Goal: Communication & Community: Ask a question

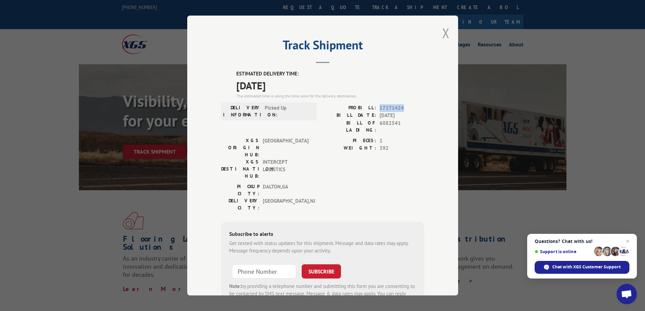
click at [444, 33] on button "Close modal" at bounding box center [445, 33] width 7 height 18
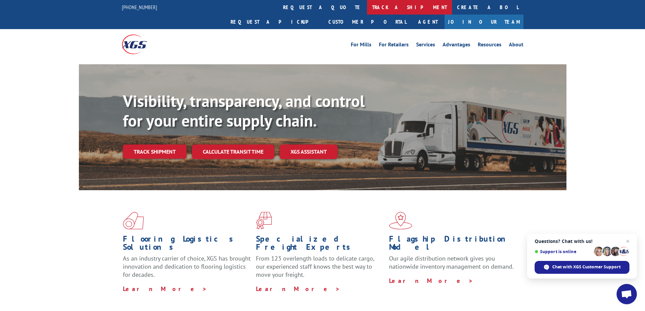
click at [367, 5] on link "track a shipment" at bounding box center [409, 7] width 85 height 15
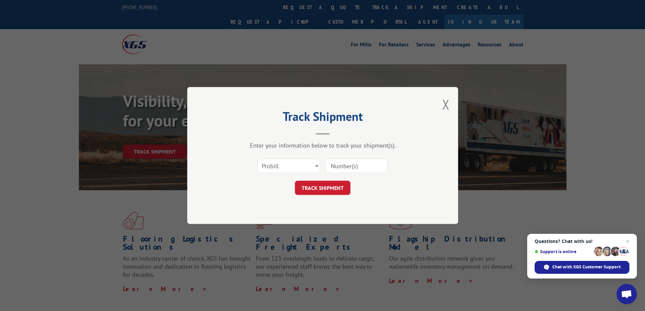
click at [365, 164] on input at bounding box center [356, 166] width 62 height 14
paste input "17228814"
type input "17228814"
click at [338, 188] on button "TRACK SHIPMENT" at bounding box center [322, 188] width 55 height 14
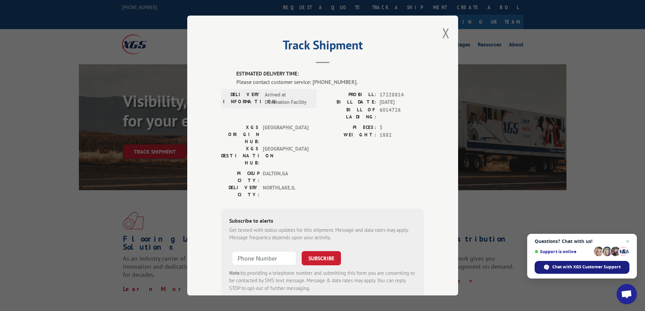
click at [579, 268] on span "Chat with XGS Customer Support" at bounding box center [586, 267] width 68 height 6
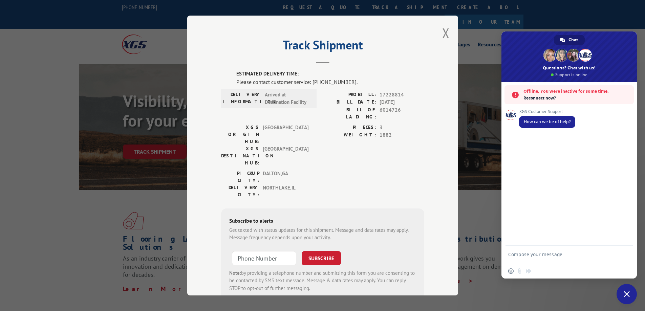
click at [544, 98] on span "Reconnect now?" at bounding box center [576, 98] width 107 height 7
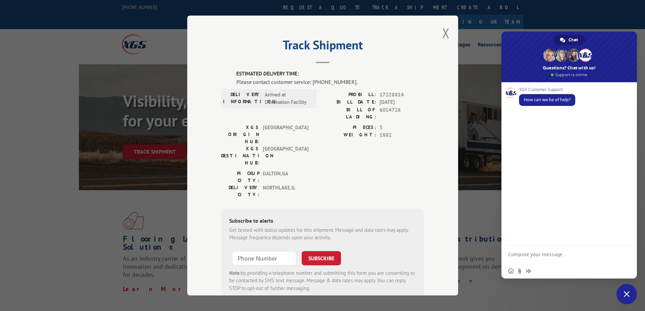
click at [567, 253] on textarea "Compose your message..." at bounding box center [561, 257] width 107 height 12
click at [510, 255] on textarea "i want to make sure" at bounding box center [561, 255] width 107 height 6
click at [509, 254] on textarea "i want to make sure" at bounding box center [561, 255] width 107 height 6
click at [564, 256] on textarea "I want to make sure" at bounding box center [561, 255] width 107 height 6
paste textarea "17228814"
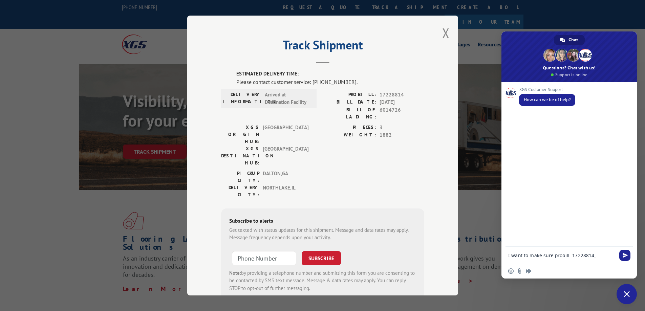
click at [599, 254] on textarea "I want to make sure probill 17228814," at bounding box center [561, 255] width 107 height 6
paste textarea "17469297"
paste textarea "17469352"
type textarea "I want to make sure probill 17228814,17469297, & 17469352 are delivering [DATE]"
click at [625, 249] on span "Send" at bounding box center [624, 248] width 5 height 5
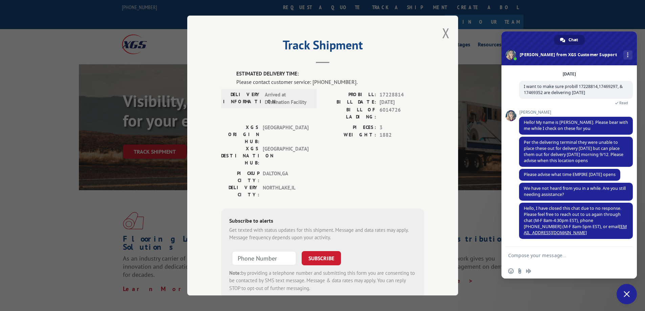
scroll to position [51, 0]
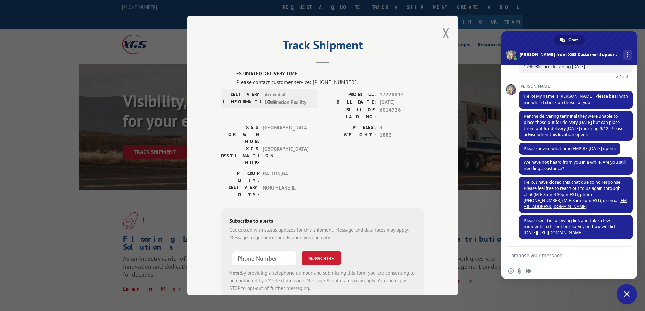
click at [588, 254] on textarea "Compose your message..." at bounding box center [561, 255] width 107 height 6
click at [590, 250] on form at bounding box center [561, 256] width 107 height 18
click at [589, 259] on form at bounding box center [561, 256] width 107 height 18
click at [591, 252] on form at bounding box center [561, 256] width 107 height 18
click at [582, 256] on textarea "Compose your message..." at bounding box center [561, 255] width 107 height 6
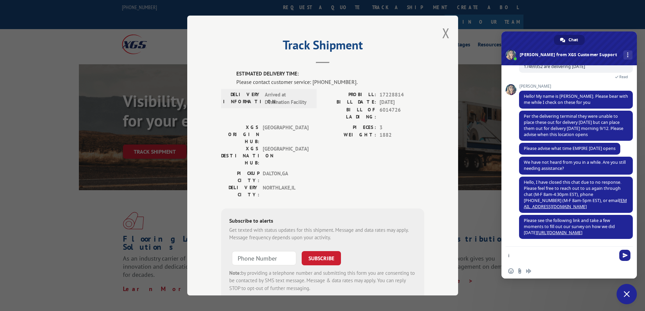
type textarea "i"
type textarea "I was told [DATE] that these would deliver [DATE]. we needed these delivered [D…"
click at [626, 246] on span "Send" at bounding box center [624, 248] width 5 height 5
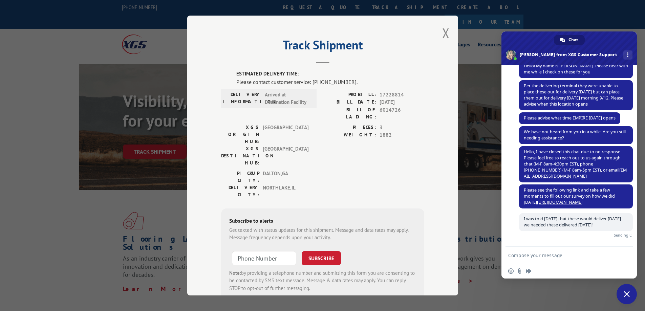
scroll to position [74, 0]
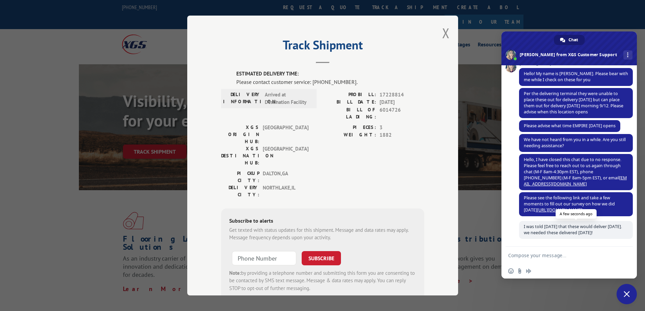
click at [587, 238] on span "I was told [DATE] that these would deliver [DATE]. we needed these delivered [D…" at bounding box center [576, 230] width 114 height 18
click at [585, 255] on textarea "Compose your message..." at bounding box center [561, 255] width 107 height 6
click at [581, 254] on textarea "Compose your message..." at bounding box center [561, 255] width 107 height 6
type textarea "hello"
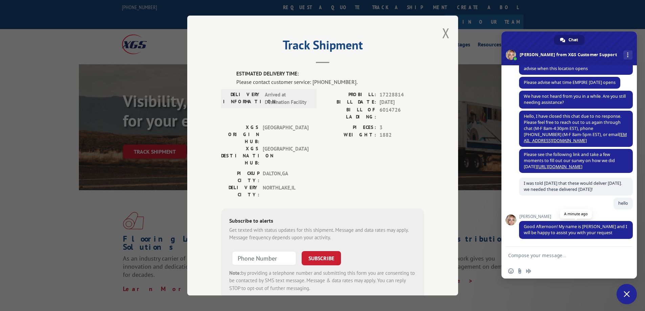
scroll to position [124, 0]
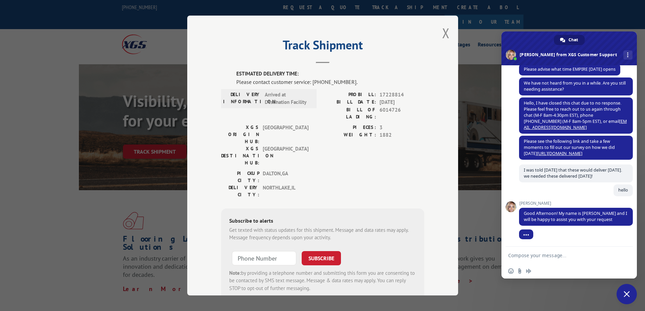
click at [600, 255] on textarea "Compose your message..." at bounding box center [561, 255] width 107 height 6
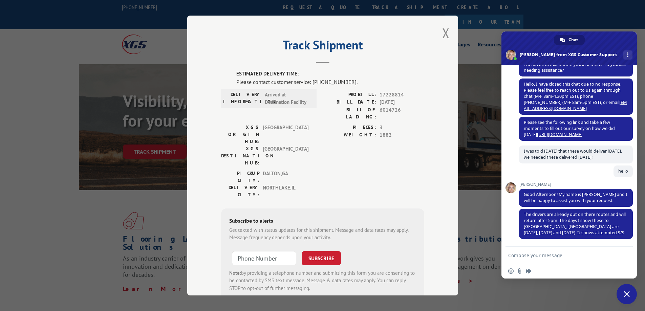
click at [577, 257] on textarea "Compose your message..." at bounding box center [561, 255] width 107 height 6
click at [573, 258] on textarea "Compose your message..." at bounding box center [561, 255] width 107 height 6
click at [570, 258] on textarea "Compose your message..." at bounding box center [561, 255] width 107 height 6
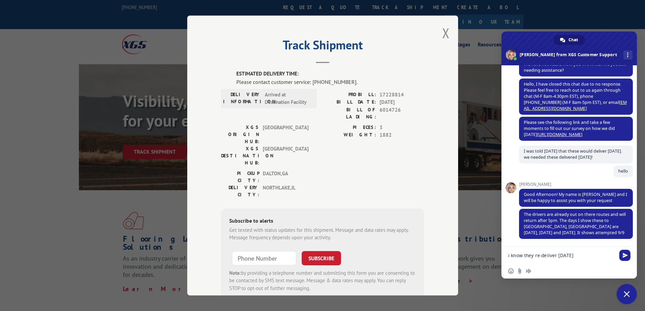
click at [524, 252] on form "i know they re-deliver [DATE]" at bounding box center [561, 256] width 107 height 18
click at [534, 255] on textarea "i know they re-deliver [DATE]" at bounding box center [561, 255] width 107 height 6
type textarea "i know they were supposed to re-deliver [DATE]"
click at [626, 253] on span "Send" at bounding box center [624, 254] width 5 height 5
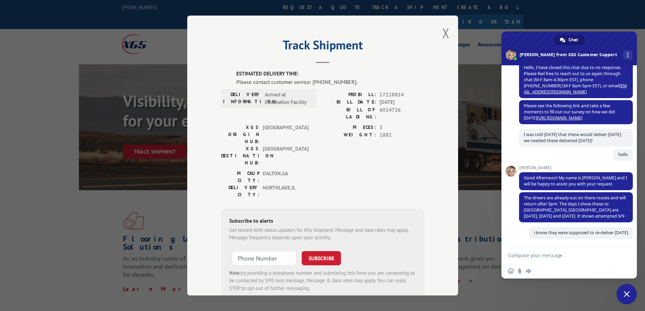
scroll to position [160, 0]
click at [565, 252] on form at bounding box center [561, 256] width 107 height 18
click at [565, 251] on form at bounding box center [561, 256] width 107 height 18
click at [567, 260] on form at bounding box center [561, 256] width 107 height 18
click at [569, 254] on textarea "Compose your message..." at bounding box center [561, 255] width 107 height 6
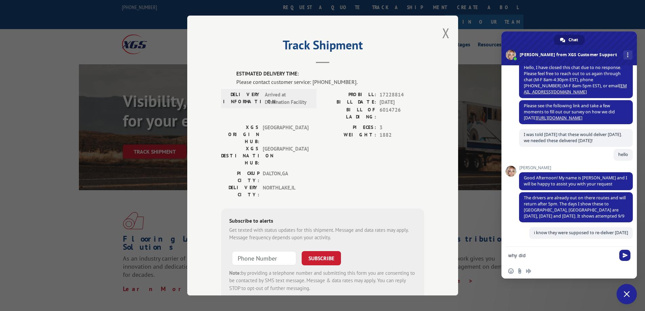
scroll to position [166, 0]
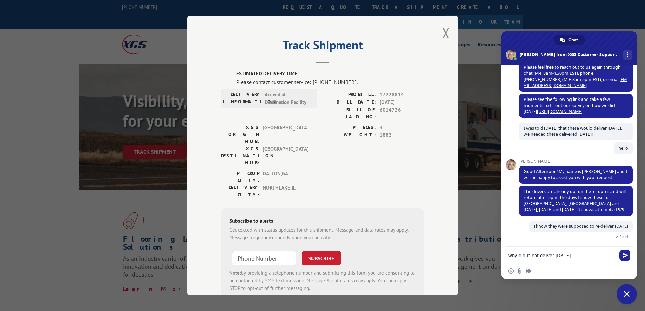
type textarea "why did it not delver [DATE]"
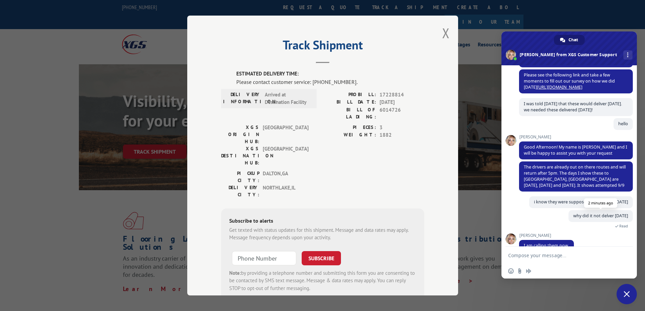
scroll to position [203, 0]
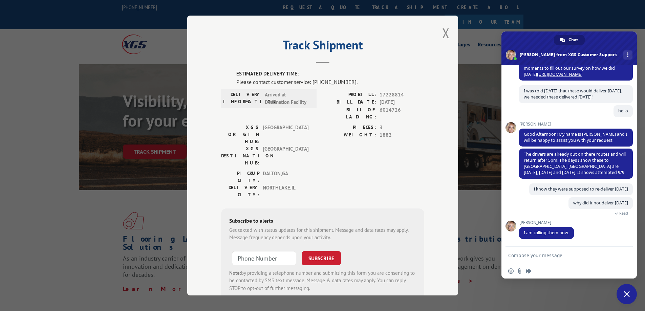
click at [582, 254] on textarea "Compose your message..." at bounding box center [561, 255] width 107 height 6
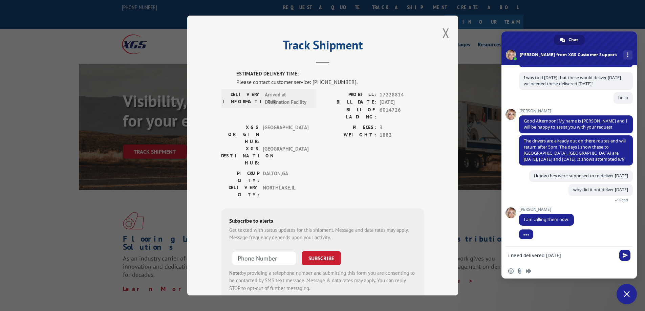
click at [523, 256] on textarea "i need delivered [DATE]" at bounding box center [561, 255] width 107 height 6
click at [593, 256] on textarea "i need these delivered [DATE]" at bounding box center [561, 255] width 107 height 6
type textarea "i need these delivered [DATE] 8am-3pm"
click at [623, 254] on span "Send" at bounding box center [624, 255] width 5 height 5
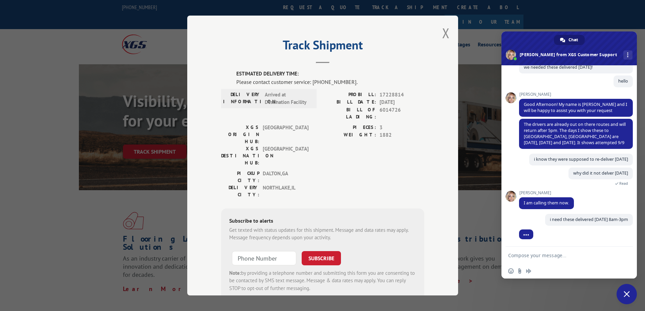
scroll to position [233, 0]
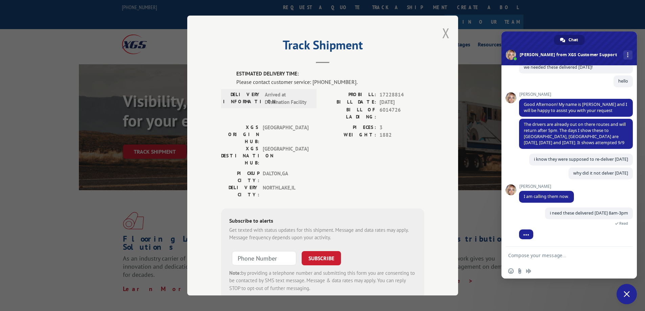
click at [442, 33] on button "Close modal" at bounding box center [445, 33] width 7 height 18
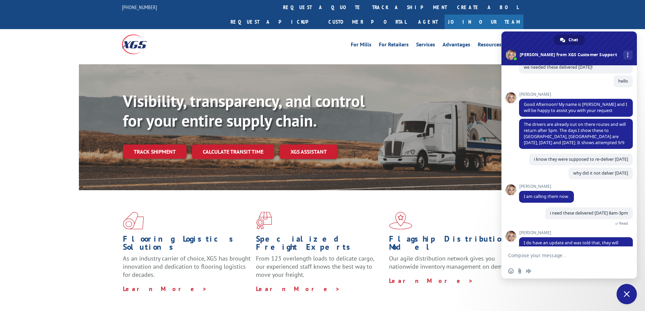
scroll to position [262, 0]
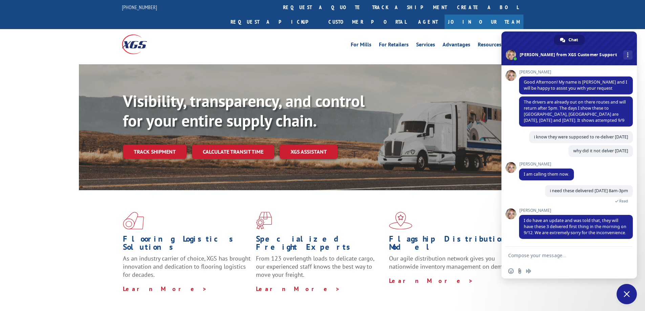
click at [622, 292] on span "Close chat" at bounding box center [626, 294] width 20 height 20
